Goal: Task Accomplishment & Management: Complete application form

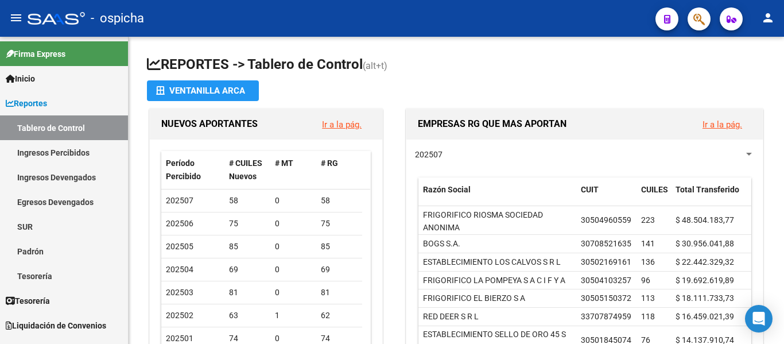
click at [690, 19] on button "button" at bounding box center [699, 18] width 23 height 23
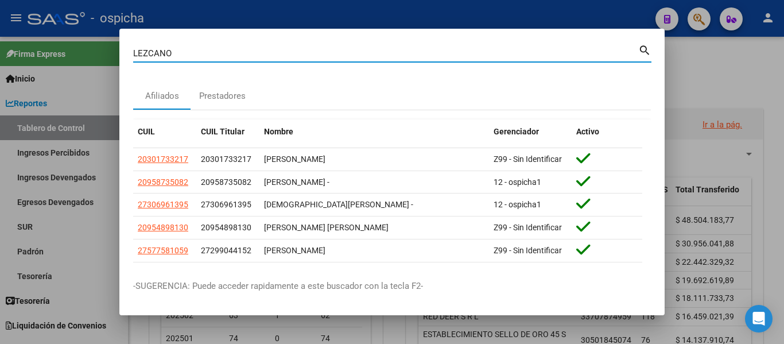
click at [230, 51] on input "LEZCANO" at bounding box center [385, 53] width 505 height 10
type input "[PERSON_NAME] A"
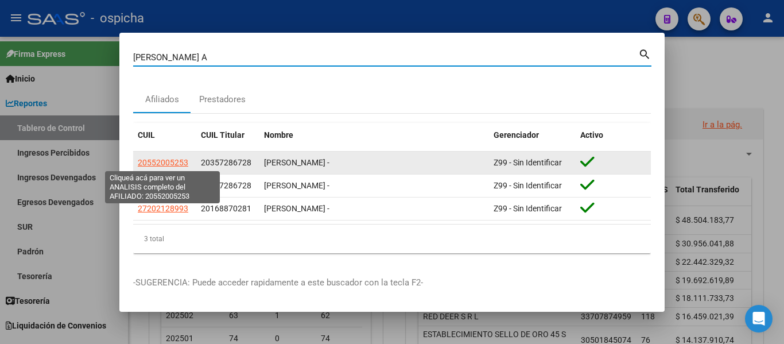
click at [161, 162] on span "20552005253" at bounding box center [163, 162] width 51 height 9
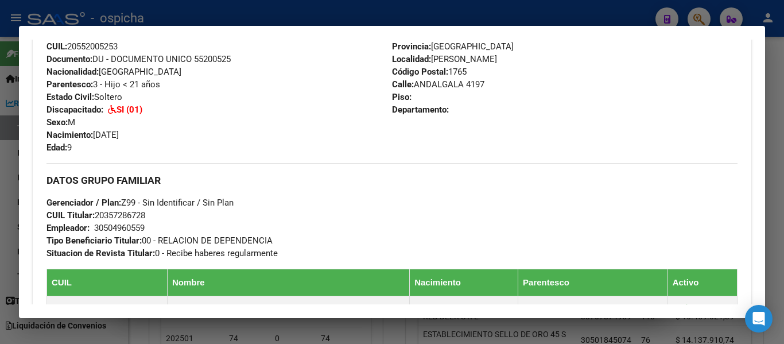
scroll to position [637, 0]
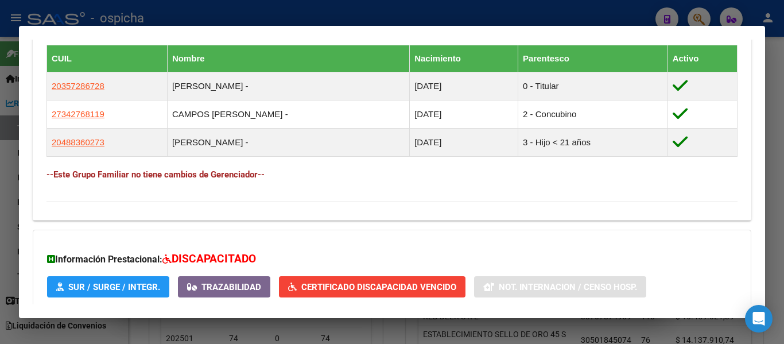
click at [115, 280] on button "SUR / SURGE / INTEGR." at bounding box center [108, 286] width 122 height 21
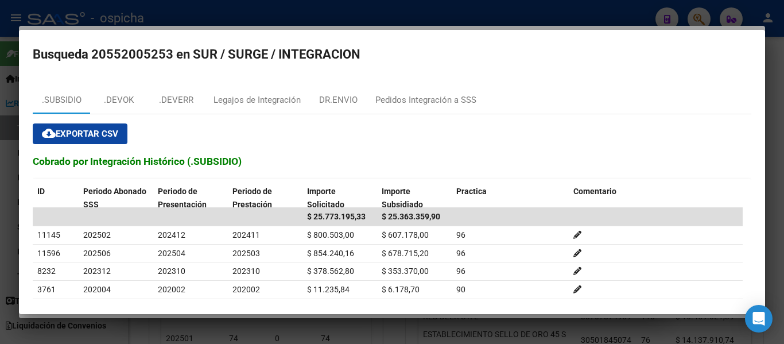
click at [244, 114] on div "cloud_download Exportar CSV Cobrado por Integración Histórico (.SUBSIDIO) ID Pe…" at bounding box center [392, 236] width 719 height 245
drag, startPoint x: 247, startPoint y: 105, endPoint x: 241, endPoint y: 104, distance: 6.3
click at [247, 104] on div "Legajos de Integración" at bounding box center [257, 100] width 87 height 13
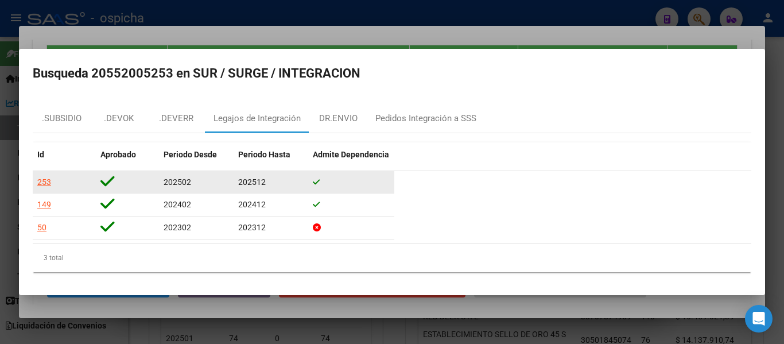
click at [52, 183] on div "253" at bounding box center [64, 182] width 54 height 13
click at [50, 183] on div "253" at bounding box center [44, 182] width 14 height 13
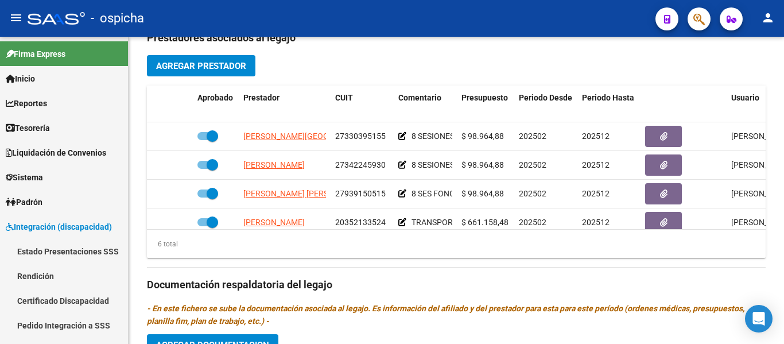
scroll to position [78, 0]
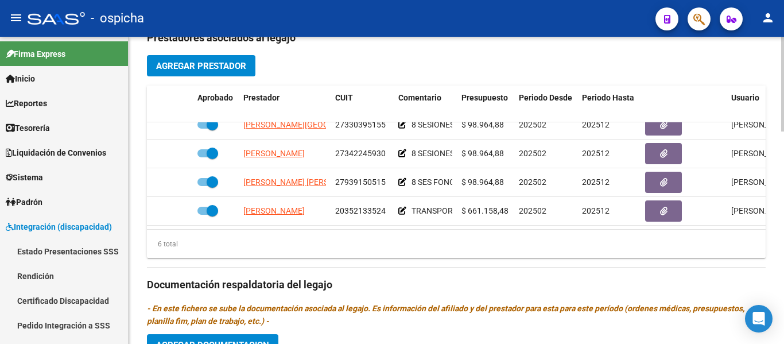
click at [608, 65] on div "Prestadores asociados al legajo Agregar Prestador Aprobado Prestador CUIT Comen…" at bounding box center [456, 283] width 619 height 525
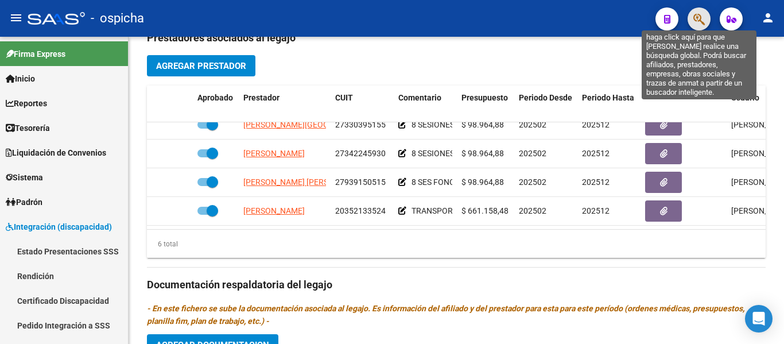
click at [701, 21] on icon "button" at bounding box center [698, 19] width 11 height 13
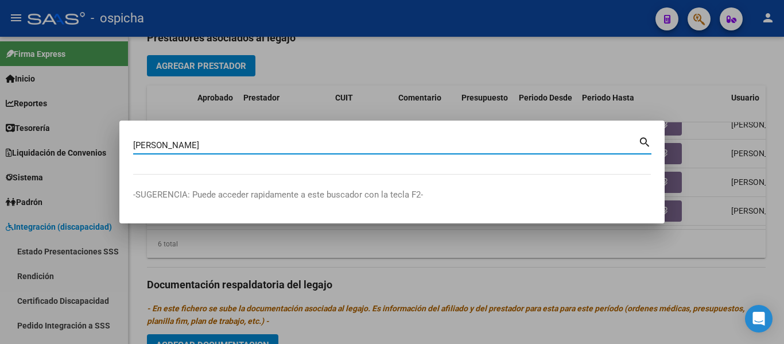
type input "[PERSON_NAME]"
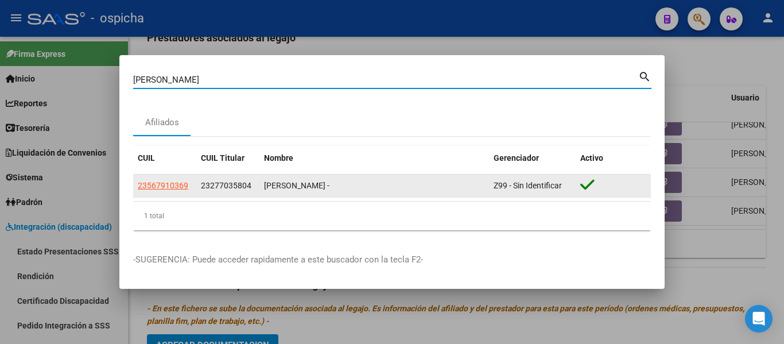
click at [174, 183] on span "23567910369" at bounding box center [163, 185] width 51 height 9
type textarea "23567910369"
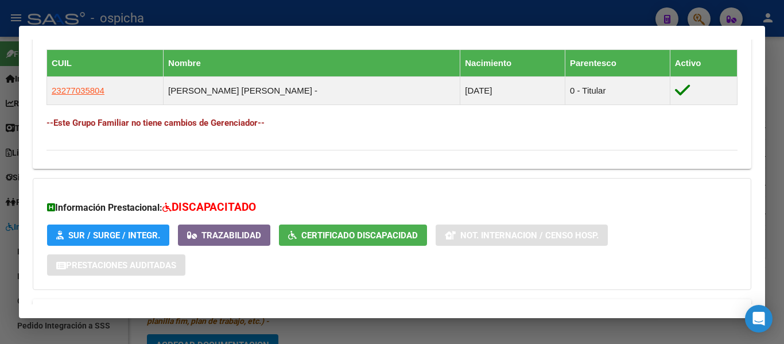
scroll to position [721, 0]
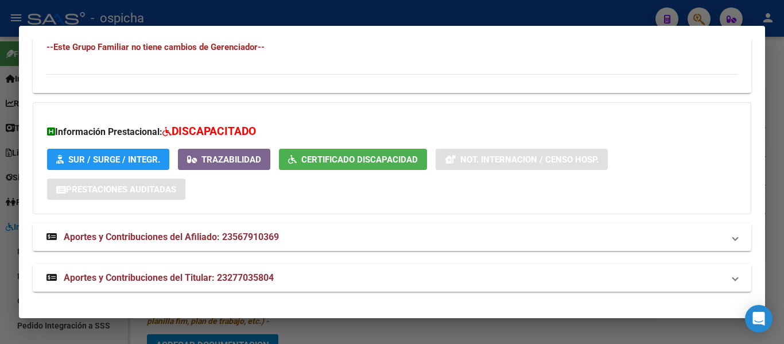
click at [137, 159] on span "SUR / SURGE / INTEGR." at bounding box center [114, 159] width 92 height 10
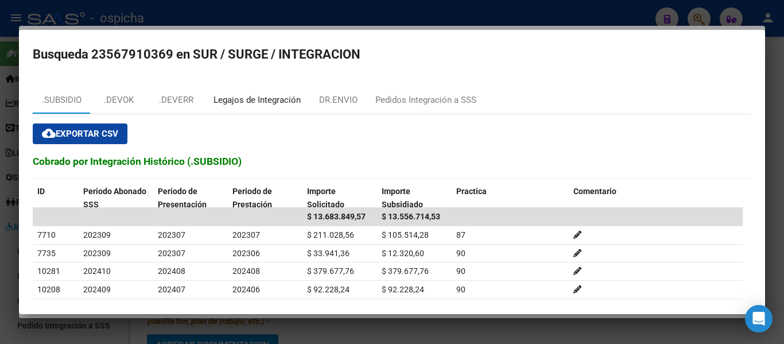
click at [286, 98] on div "Legajos de Integración" at bounding box center [257, 100] width 87 height 13
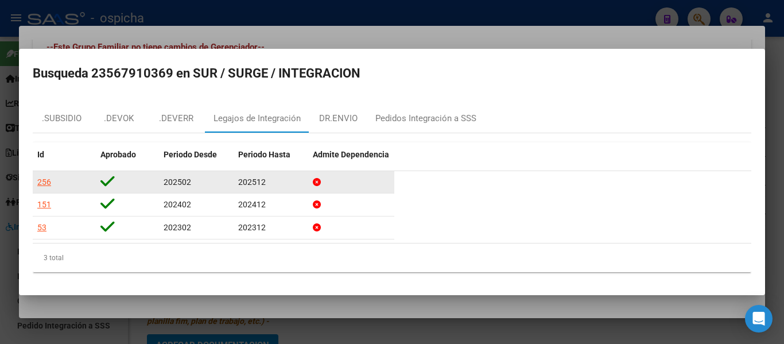
click at [49, 183] on div "256" at bounding box center [44, 182] width 14 height 13
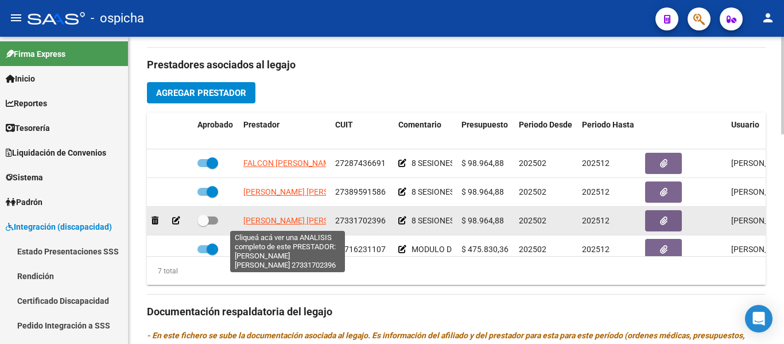
click at [280, 220] on span "[PERSON_NAME] [PERSON_NAME]" at bounding box center [305, 220] width 125 height 9
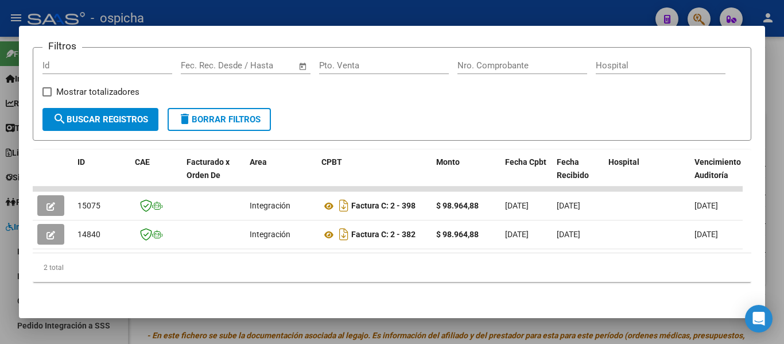
scroll to position [207, 0]
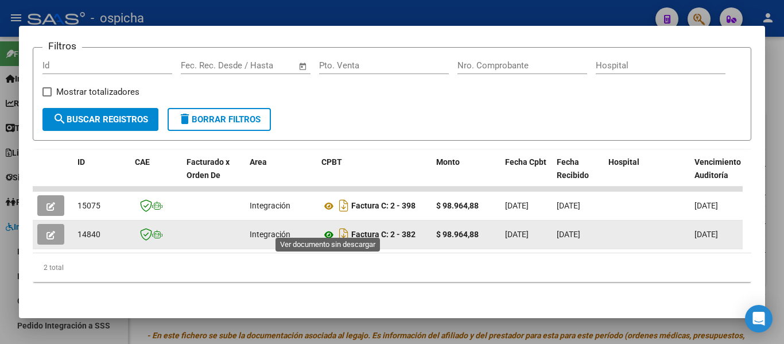
click at [332, 228] on icon at bounding box center [328, 235] width 15 height 14
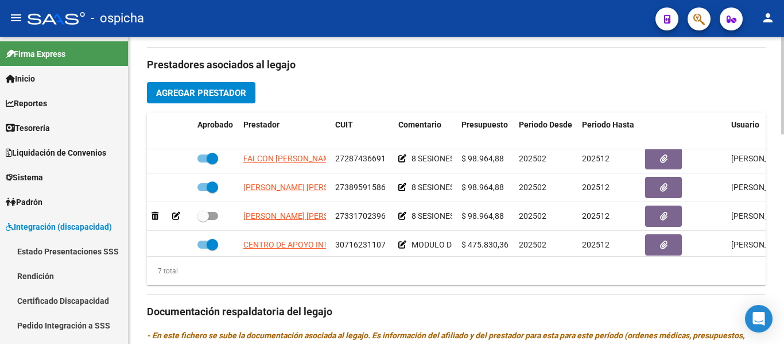
scroll to position [0, 0]
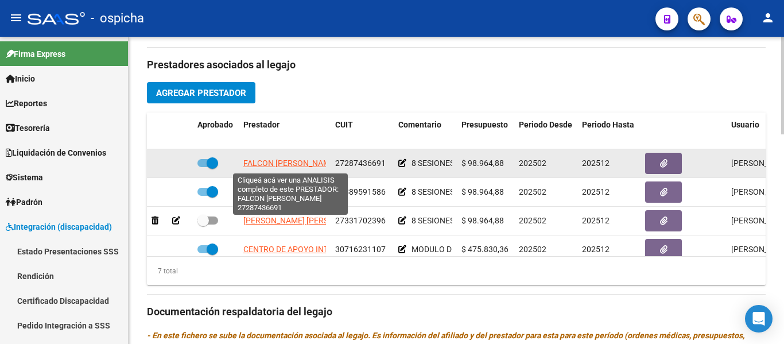
click at [285, 164] on span "FALCON [PERSON_NAME]" at bounding box center [290, 162] width 94 height 9
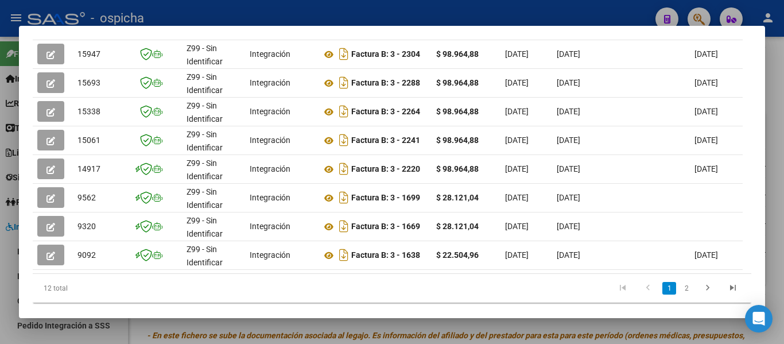
scroll to position [421, 0]
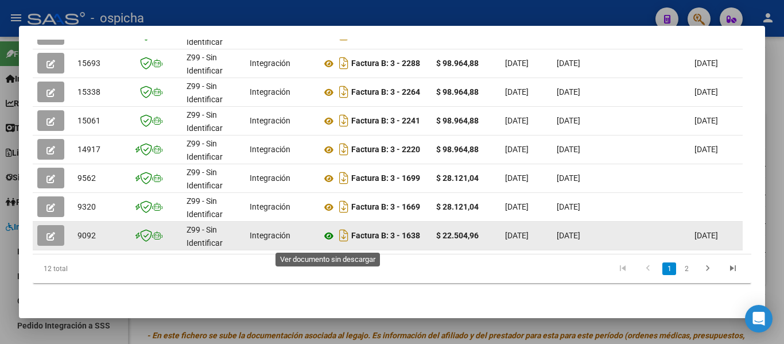
click at [328, 242] on icon at bounding box center [328, 236] width 15 height 14
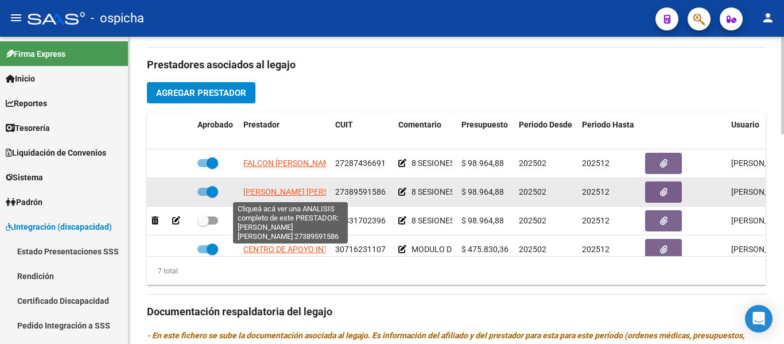
click at [291, 189] on span "[PERSON_NAME] [PERSON_NAME]" at bounding box center [305, 191] width 125 height 9
type textarea "27389591586"
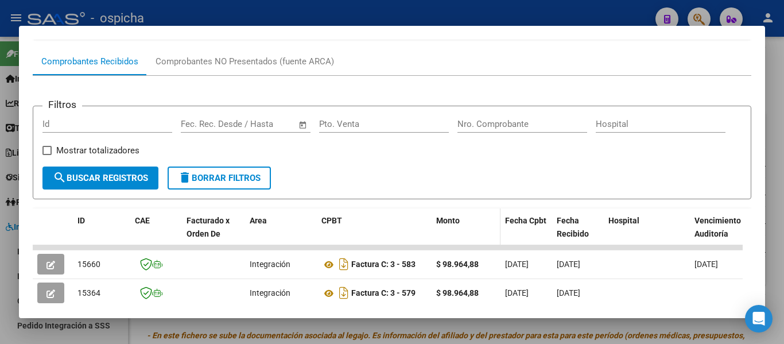
scroll to position [436, 0]
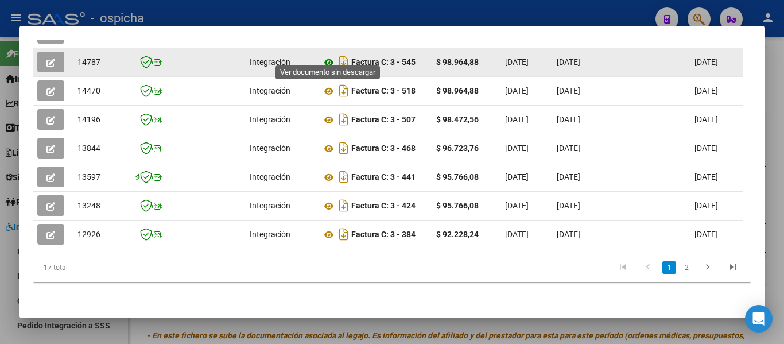
click at [331, 56] on icon at bounding box center [328, 63] width 15 height 14
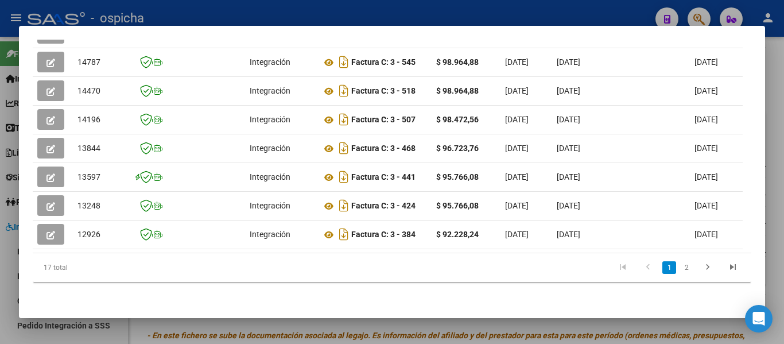
scroll to position [0, 0]
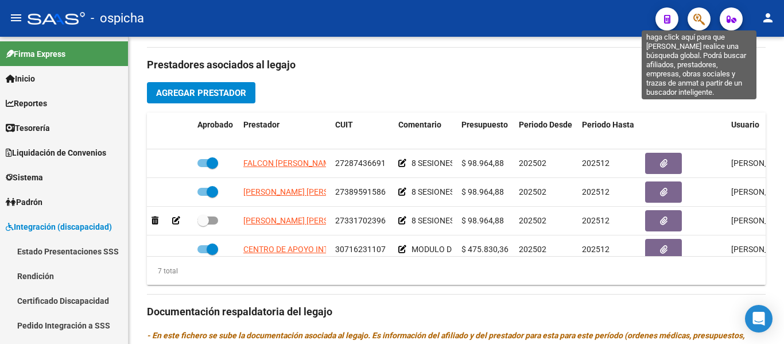
click at [695, 21] on icon "button" at bounding box center [698, 19] width 11 height 13
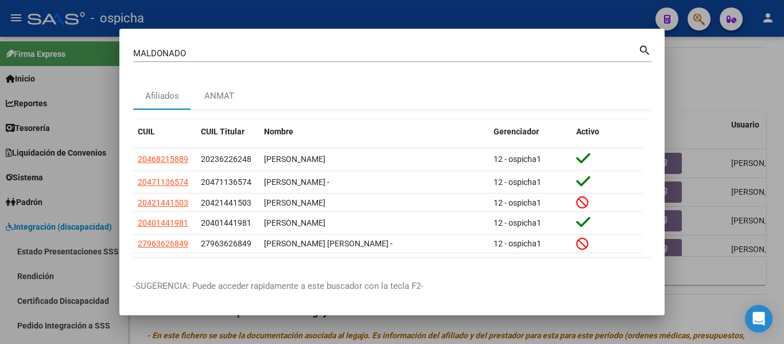
click at [218, 60] on div "[PERSON_NAME] (apellido, dni, cuil, [PERSON_NAME], cuit, obra social)" at bounding box center [385, 53] width 505 height 17
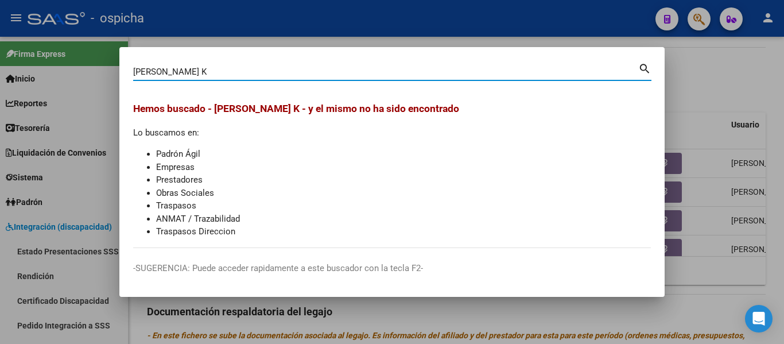
type input "[PERSON_NAME] K"
drag, startPoint x: 181, startPoint y: 75, endPoint x: 113, endPoint y: 73, distance: 68.3
click at [113, 73] on div "[PERSON_NAME] (apellido, dni, cuil, nro traspaso, cuit, obra social) search Hem…" at bounding box center [392, 172] width 784 height 344
drag, startPoint x: 185, startPoint y: 68, endPoint x: 141, endPoint y: 64, distance: 44.9
click at [141, 64] on div "NATCH Buscar (apellido, dni, cuil, nro [PERSON_NAME], cuit, obra social)" at bounding box center [385, 71] width 505 height 17
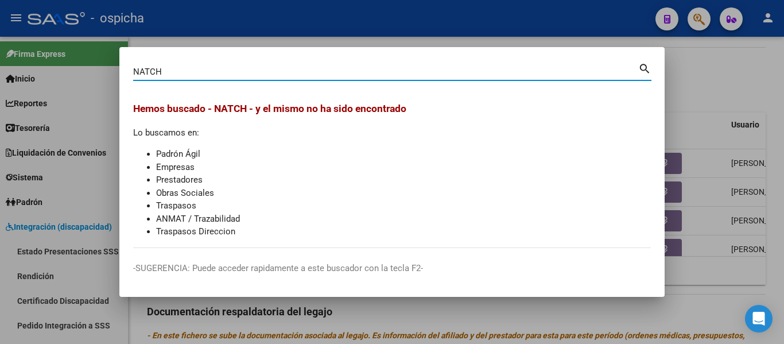
type input "N"
click at [144, 70] on input "KEEN" at bounding box center [385, 72] width 505 height 10
type input "KEREN"
drag, startPoint x: 161, startPoint y: 73, endPoint x: 118, endPoint y: 80, distance: 43.0
click at [118, 80] on div "[PERSON_NAME] (apellido, dni, cuil, nro traspaso, cuit, obra social) search [PE…" at bounding box center [392, 172] width 784 height 344
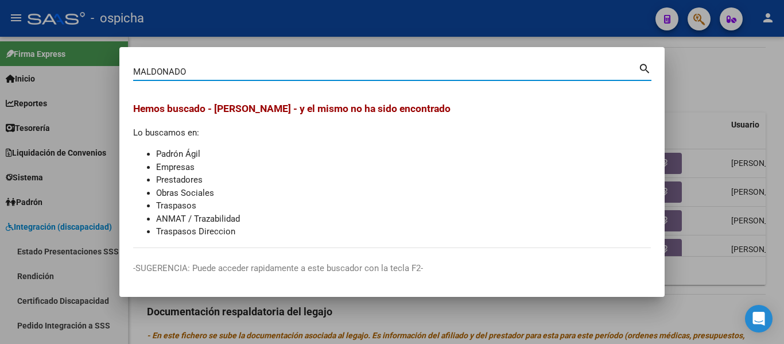
type input "MALDONADO"
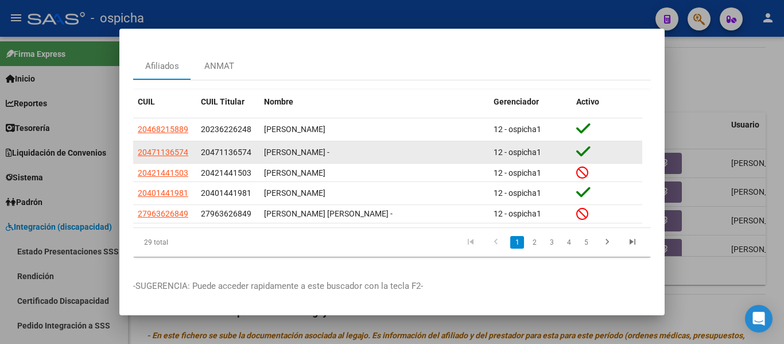
scroll to position [41, 0]
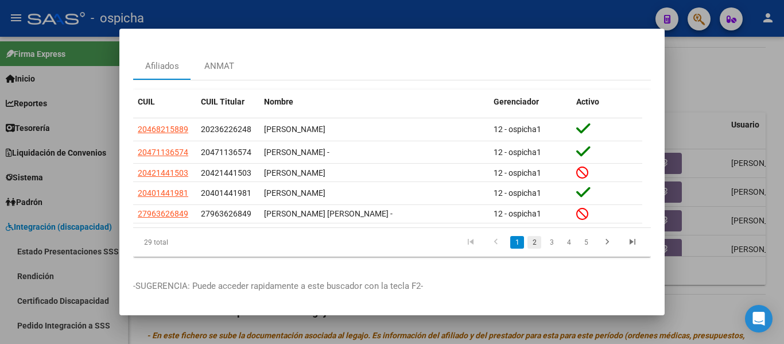
click at [529, 236] on link "2" at bounding box center [535, 242] width 14 height 13
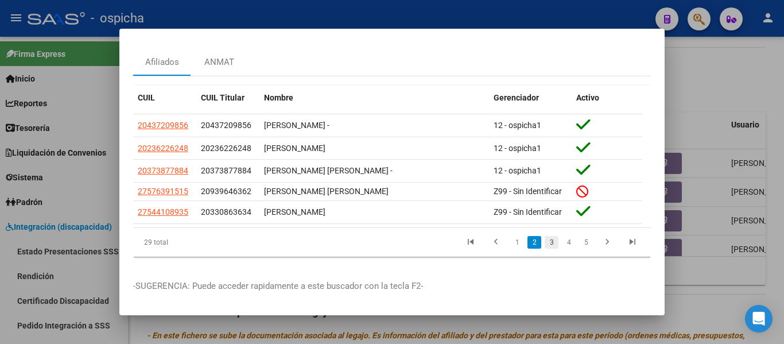
click at [545, 236] on link "3" at bounding box center [552, 242] width 14 height 13
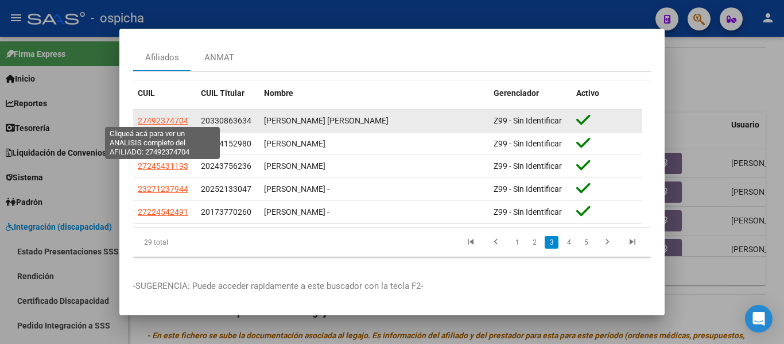
click at [175, 117] on span "27492374704" at bounding box center [163, 120] width 51 height 9
type textarea "27492374704"
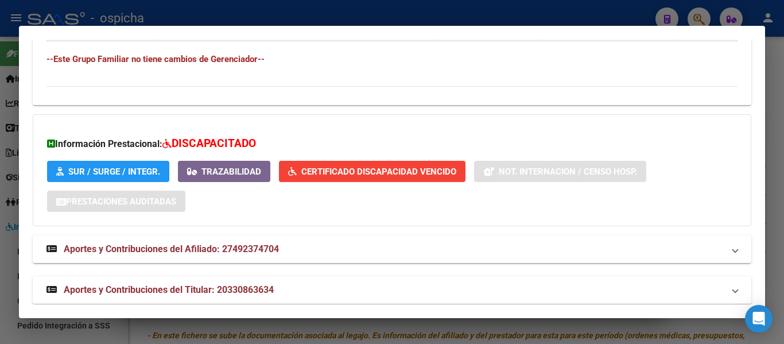
scroll to position [777, 0]
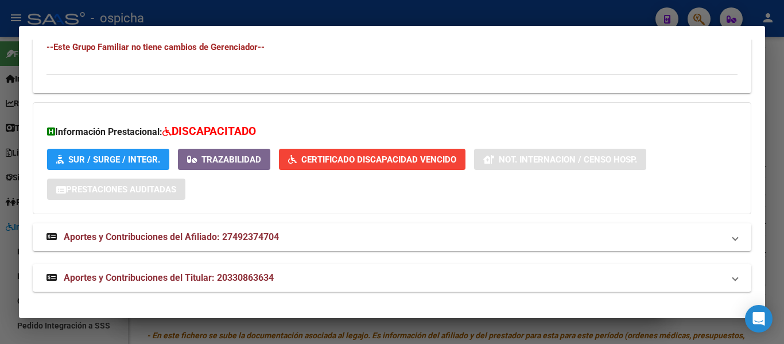
click at [82, 163] on span "SUR / SURGE / INTEGR." at bounding box center [114, 159] width 92 height 10
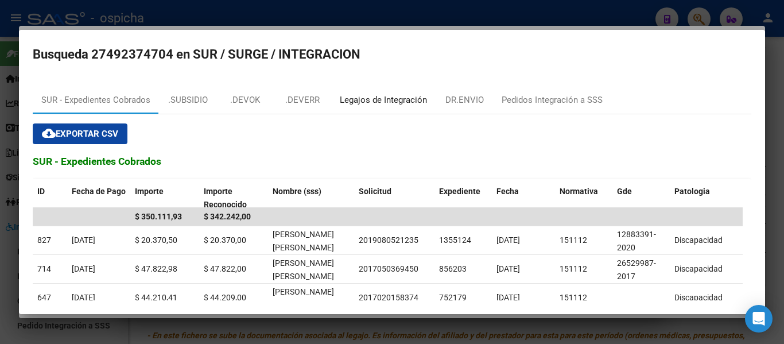
click at [358, 106] on div "Legajos de Integración" at bounding box center [383, 100] width 87 height 13
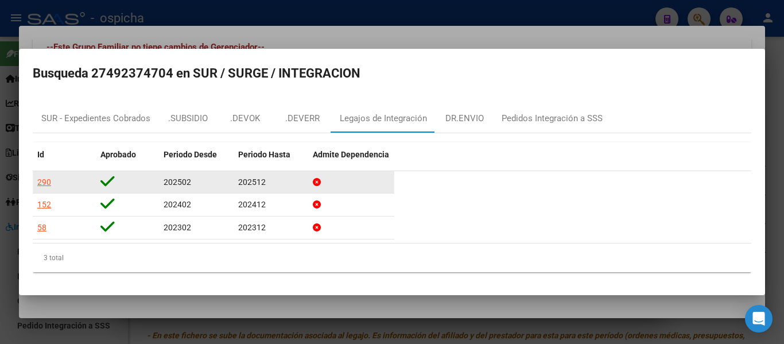
click at [47, 179] on div "290" at bounding box center [44, 182] width 14 height 13
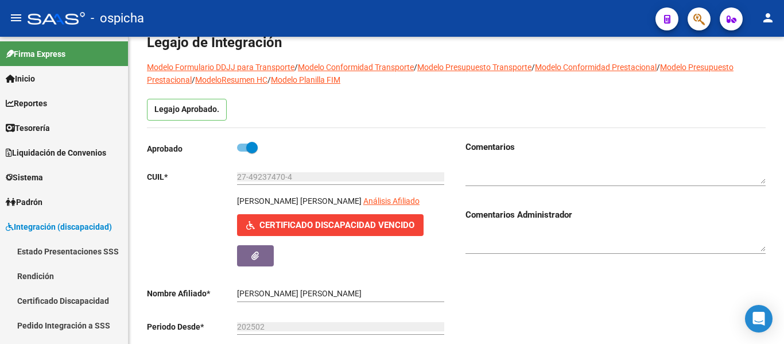
scroll to position [57, 0]
